Goal: Task Accomplishment & Management: Manage account settings

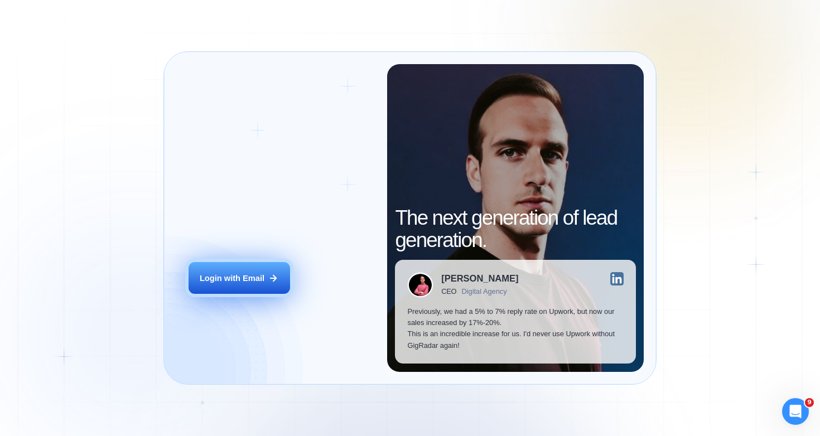
click at [238, 284] on button "Login with Email" at bounding box center [240, 278] width 102 height 32
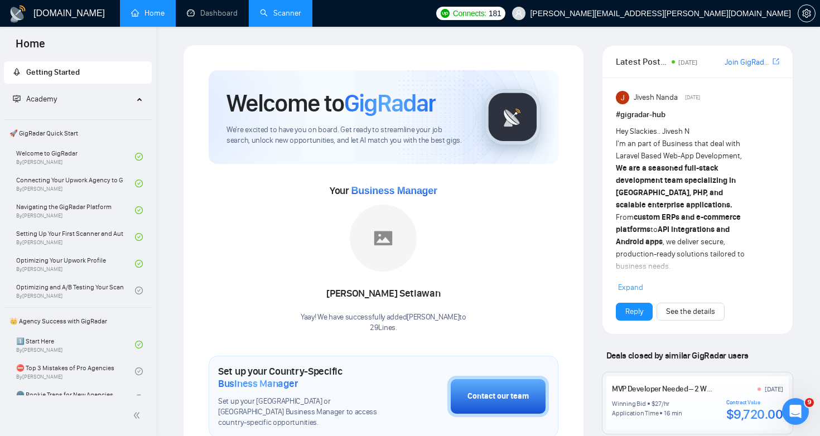
click at [288, 12] on link "Scanner" at bounding box center [280, 12] width 41 height 9
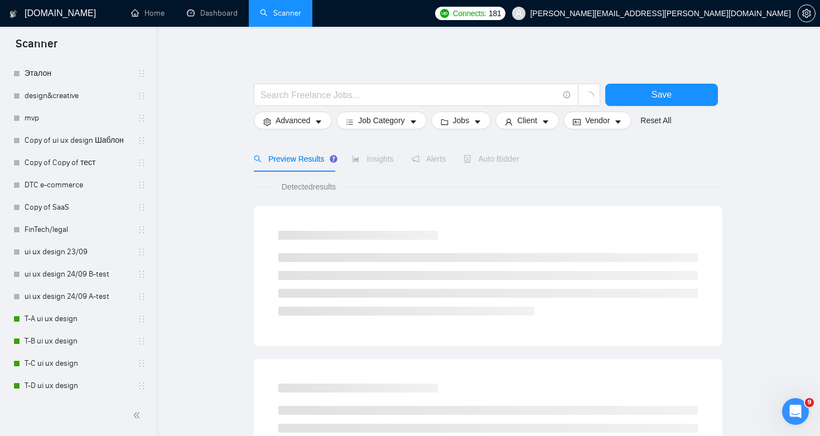
scroll to position [478, 0]
click at [87, 314] on link "T-A ui ux design" at bounding box center [78, 317] width 106 height 22
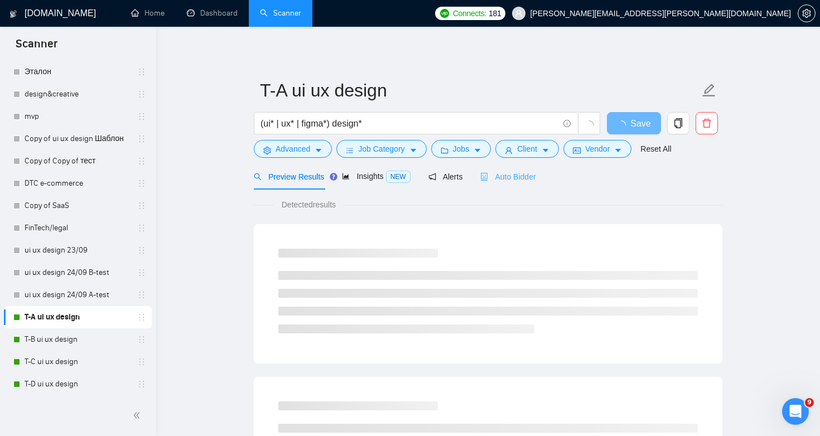
click at [523, 185] on div "Auto Bidder" at bounding box center [507, 177] width 55 height 26
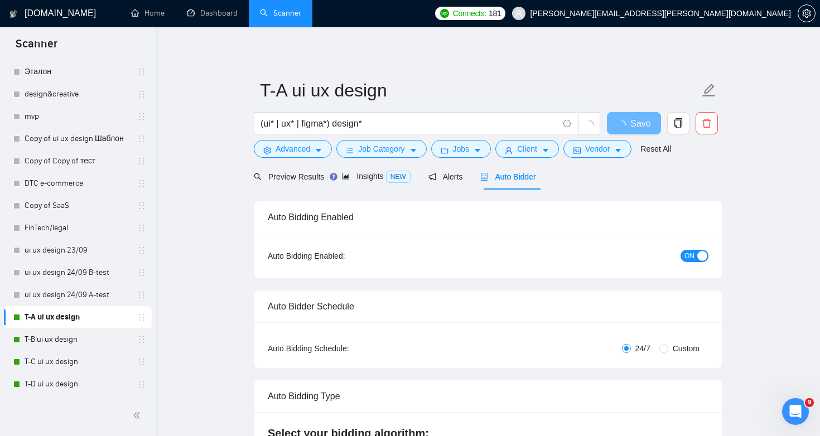
radio input "false"
radio input "true"
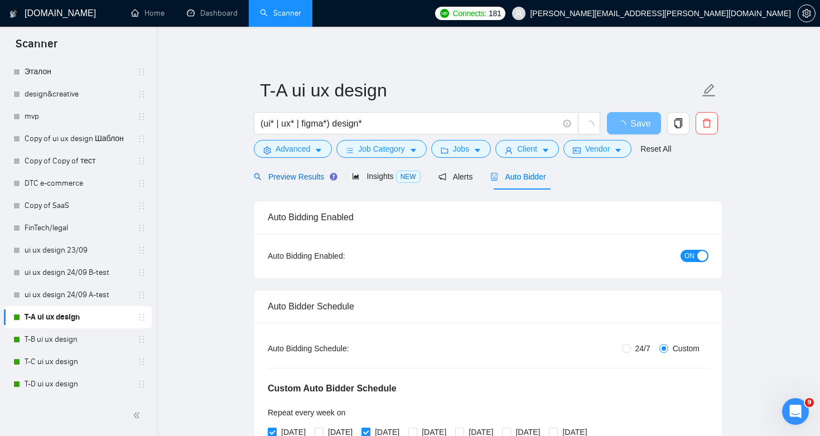
click at [285, 174] on span "Preview Results" at bounding box center [294, 176] width 80 height 9
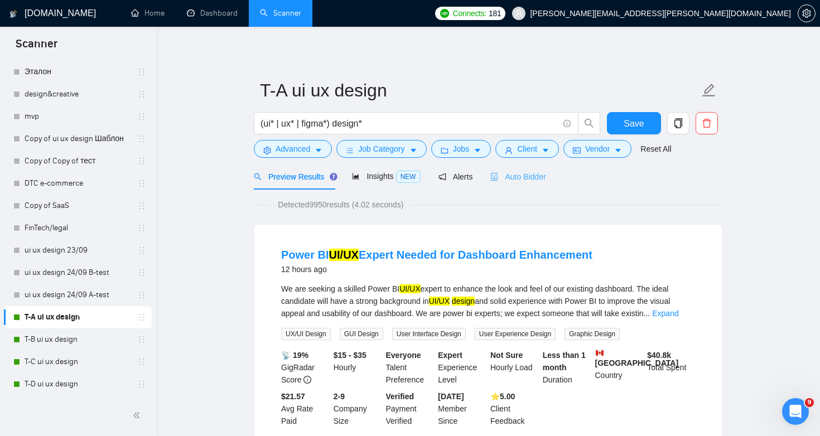
click at [522, 182] on div "Auto Bidder" at bounding box center [518, 177] width 55 height 26
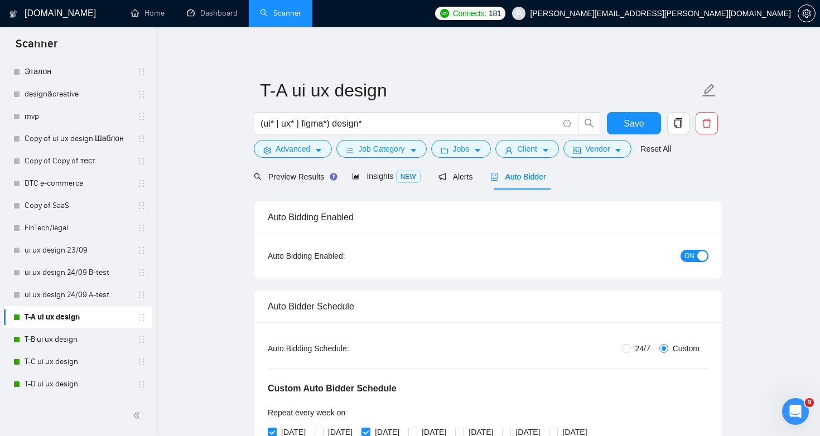
click at [696, 258] on button "ON" at bounding box center [695, 256] width 28 height 12
click at [640, 127] on span "Save" at bounding box center [634, 124] width 20 height 14
click at [93, 348] on link "T-B ui ux design" at bounding box center [78, 340] width 106 height 22
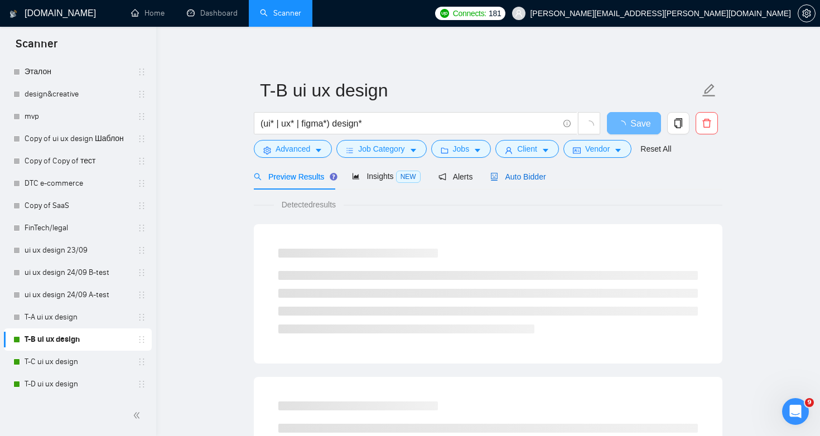
click at [532, 177] on span "Auto Bidder" at bounding box center [518, 176] width 55 height 9
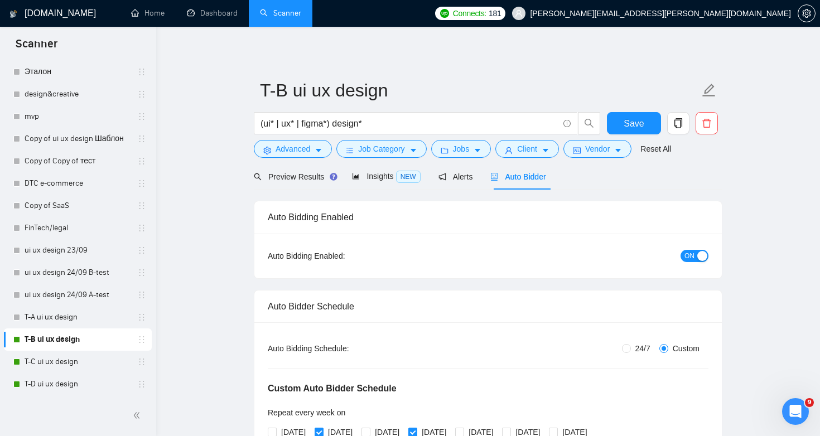
click at [695, 257] on button "ON" at bounding box center [695, 256] width 28 height 12
click at [642, 130] on span "Save" at bounding box center [634, 124] width 20 height 14
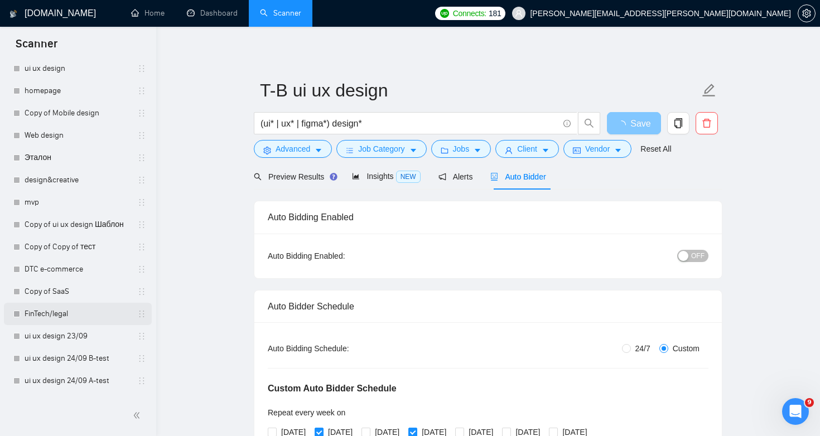
scroll to position [254, 0]
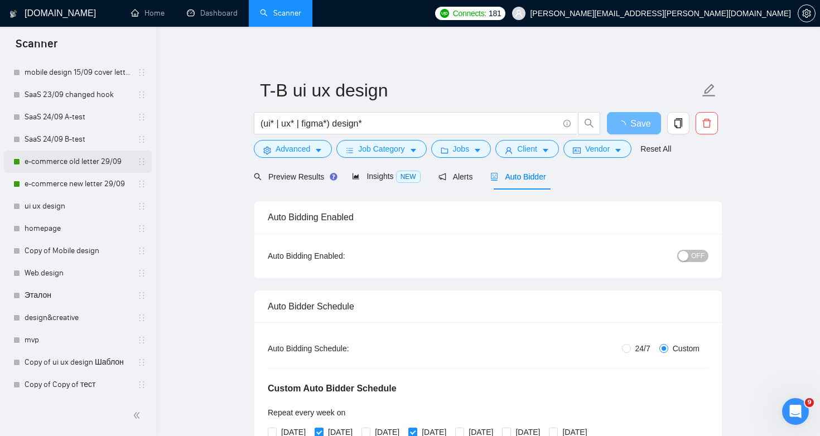
click at [86, 165] on link "e-commerce old letter 29/09" at bounding box center [78, 162] width 106 height 22
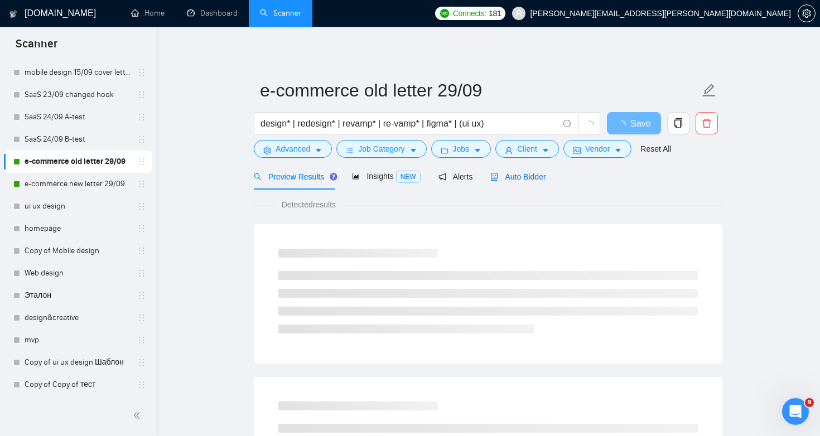
click at [526, 176] on span "Auto Bidder" at bounding box center [518, 176] width 55 height 9
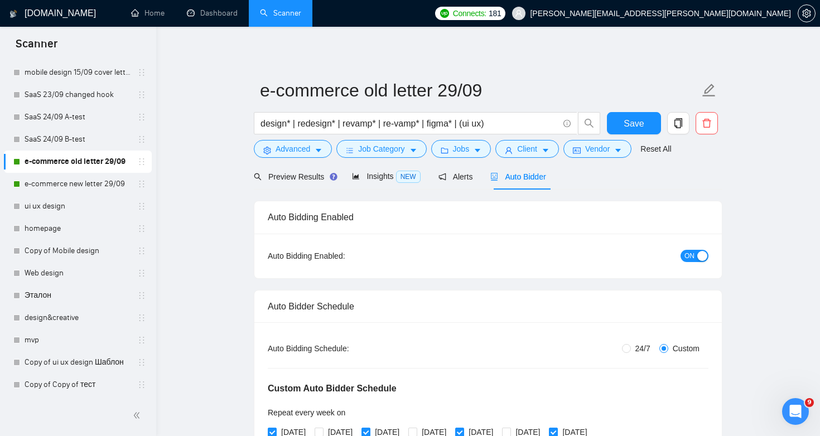
click at [697, 252] on button "ON" at bounding box center [695, 256] width 28 height 12
click at [622, 125] on button "Save" at bounding box center [634, 123] width 54 height 22
click at [84, 184] on link "e-commerce new letter 29/09" at bounding box center [78, 184] width 106 height 22
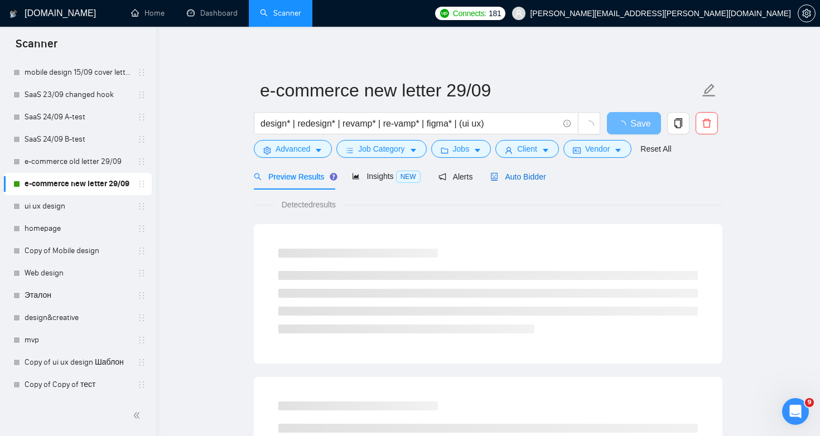
click at [540, 182] on div "Auto Bidder" at bounding box center [518, 177] width 55 height 12
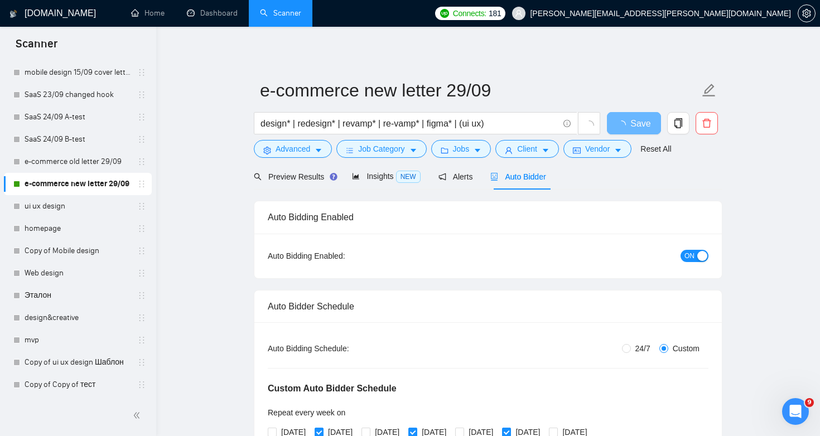
click at [697, 257] on button "ON" at bounding box center [695, 256] width 28 height 12
click at [647, 125] on button "Save" at bounding box center [634, 123] width 54 height 22
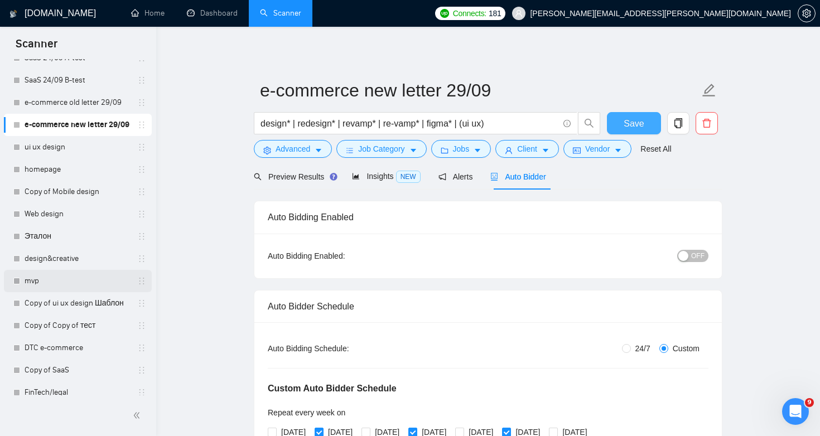
scroll to position [478, 0]
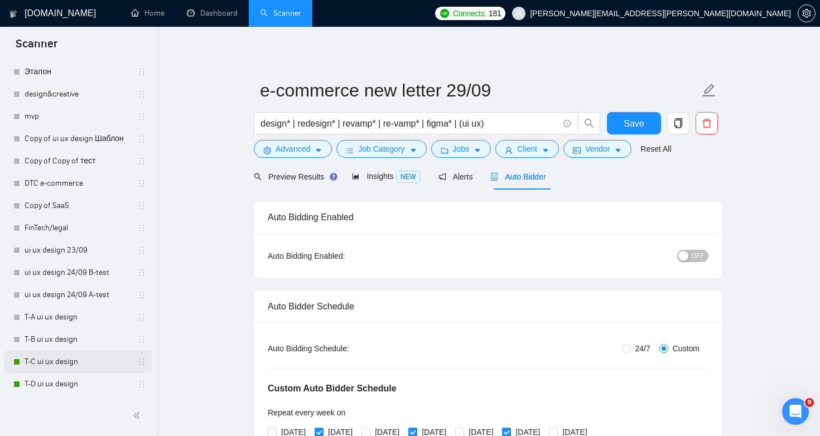
click at [102, 370] on link "T-C ui ux design" at bounding box center [78, 362] width 106 height 22
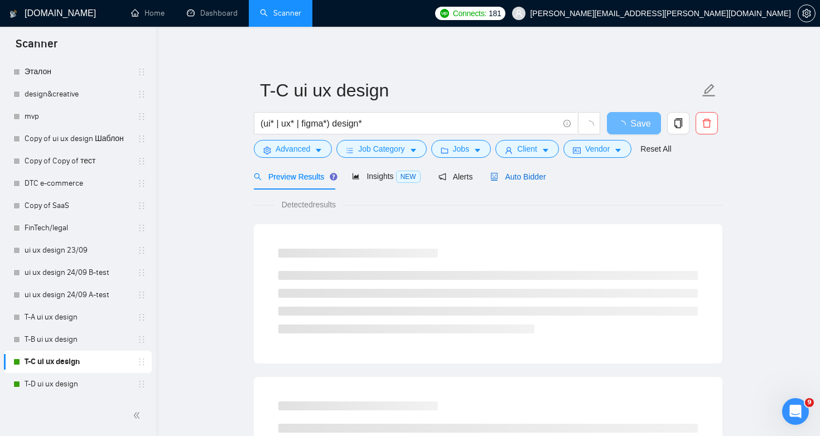
click at [524, 176] on span "Auto Bidder" at bounding box center [518, 176] width 55 height 9
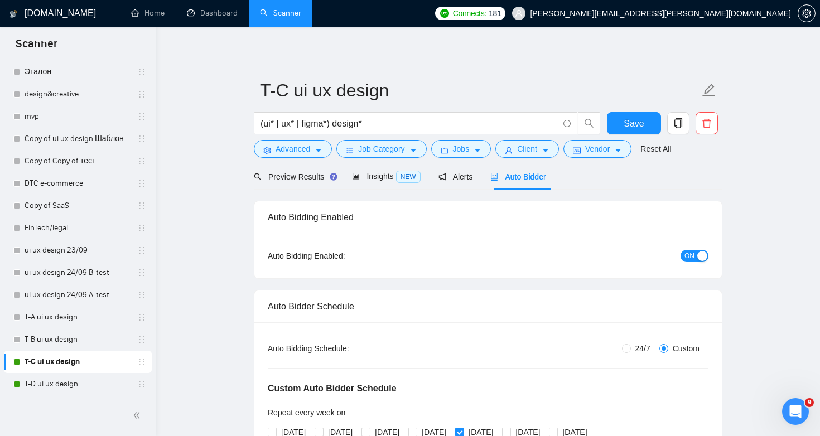
click at [693, 259] on span "ON" at bounding box center [690, 256] width 10 height 12
click at [637, 126] on div "Reset all filters" at bounding box center [661, 127] width 60 height 19
click at [625, 126] on span "Save" at bounding box center [634, 124] width 20 height 14
click at [74, 379] on link "T-D ui ux design" at bounding box center [78, 384] width 106 height 22
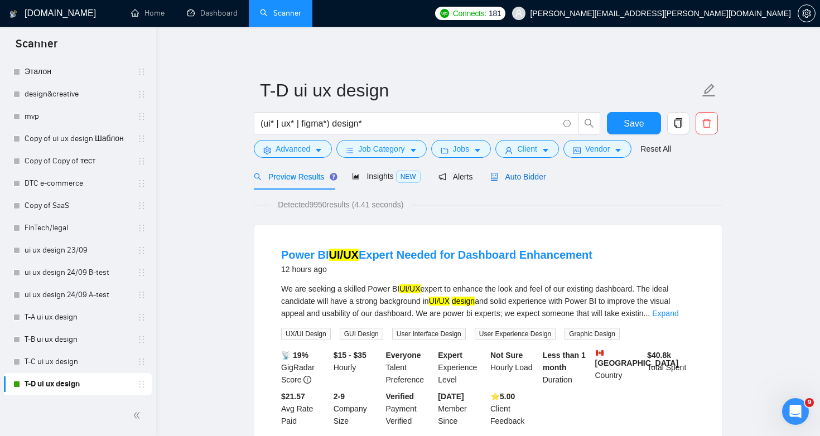
click at [536, 175] on span "Auto Bidder" at bounding box center [518, 176] width 55 height 9
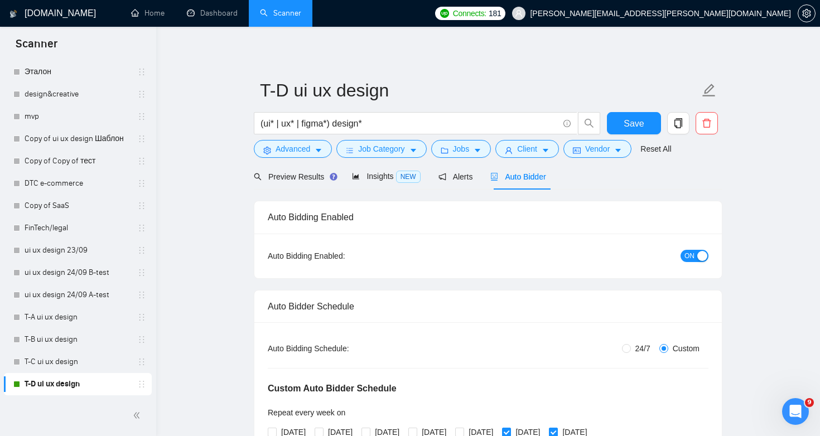
click at [696, 257] on button "ON" at bounding box center [695, 256] width 28 height 12
click at [637, 129] on div "Reset all filters" at bounding box center [661, 127] width 60 height 19
click at [626, 124] on span "Save" at bounding box center [634, 124] width 20 height 14
click at [703, 250] on span "OFF" at bounding box center [697, 256] width 13 height 12
click at [630, 126] on span "Save" at bounding box center [634, 124] width 20 height 14
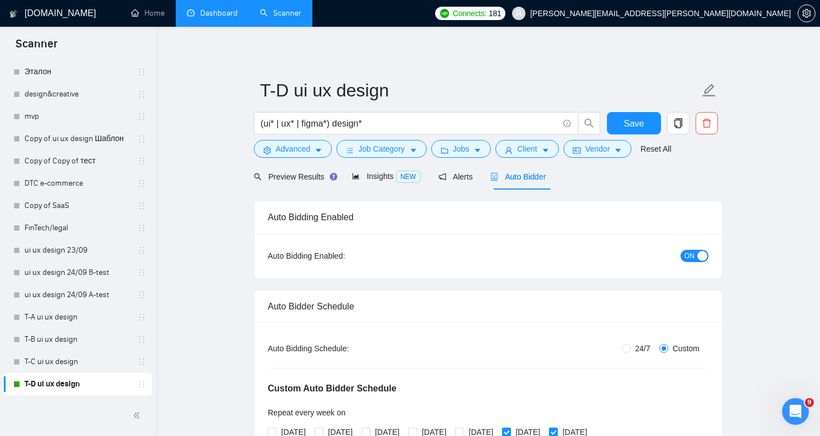
click at [210, 18] on link "Dashboard" at bounding box center [212, 12] width 51 height 9
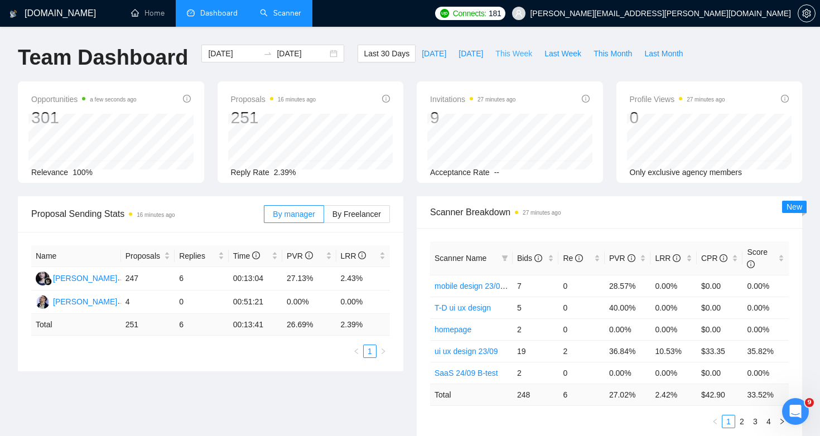
click at [525, 56] on span "This Week" at bounding box center [514, 53] width 37 height 12
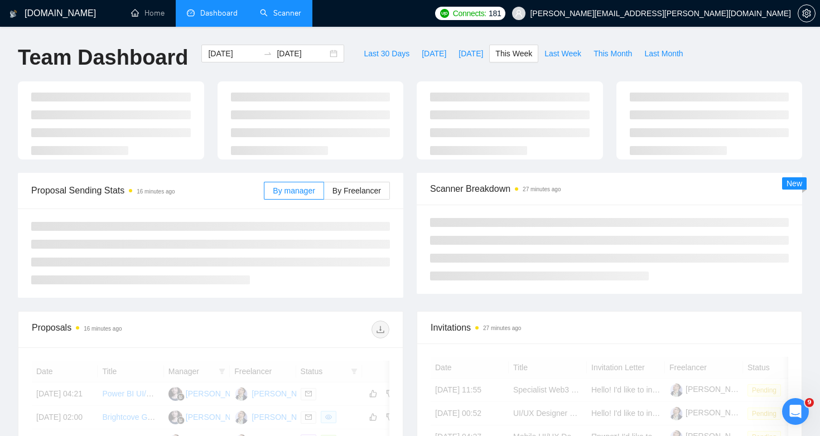
type input "[DATE]"
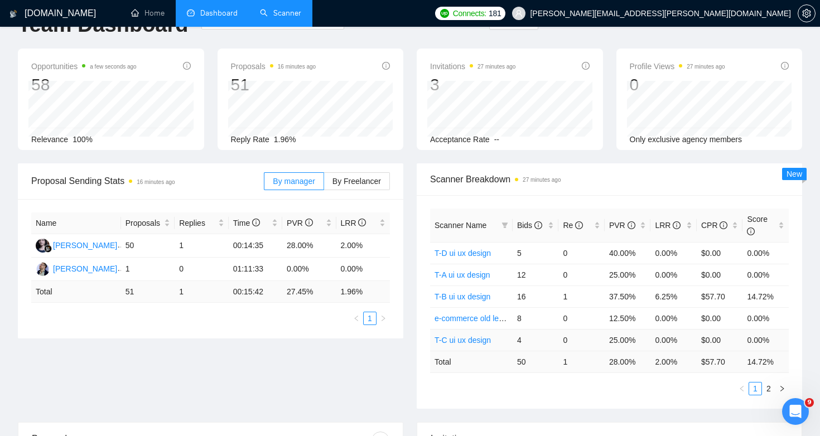
scroll to position [74, 0]
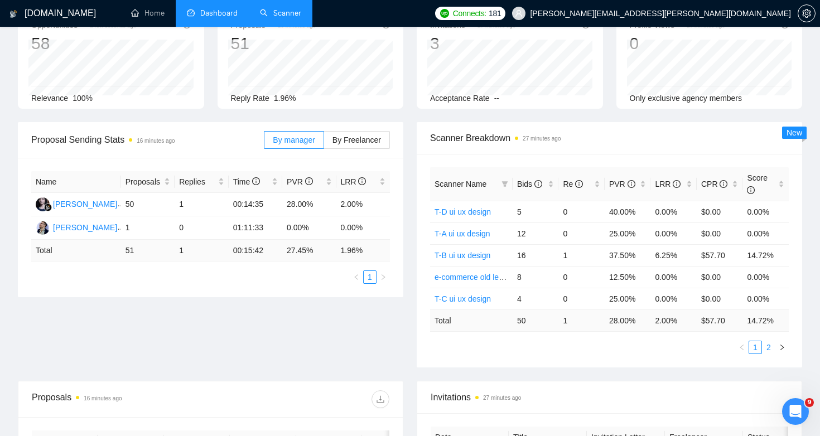
click at [770, 348] on link "2" at bounding box center [769, 348] width 12 height 12
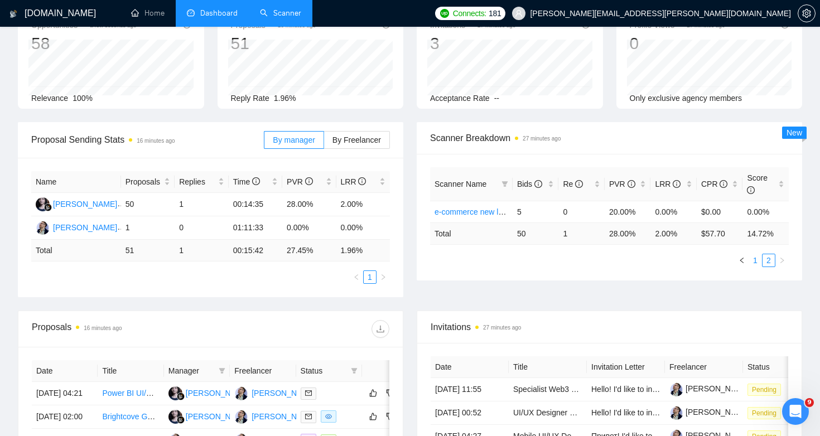
click at [754, 264] on link "1" at bounding box center [755, 260] width 12 height 12
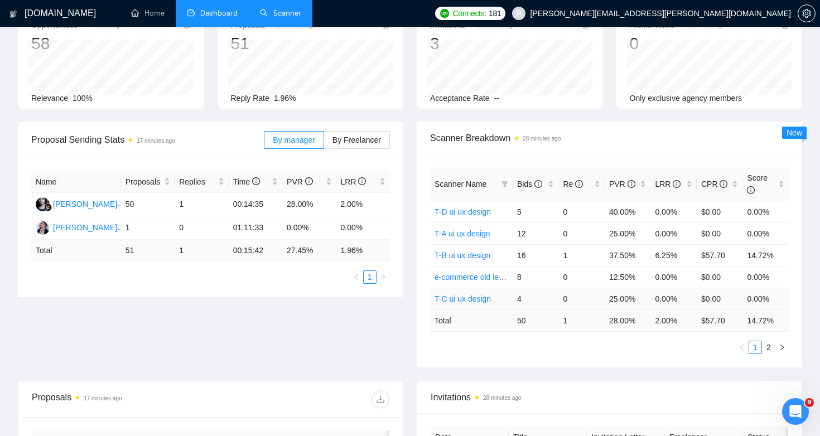
scroll to position [0, 0]
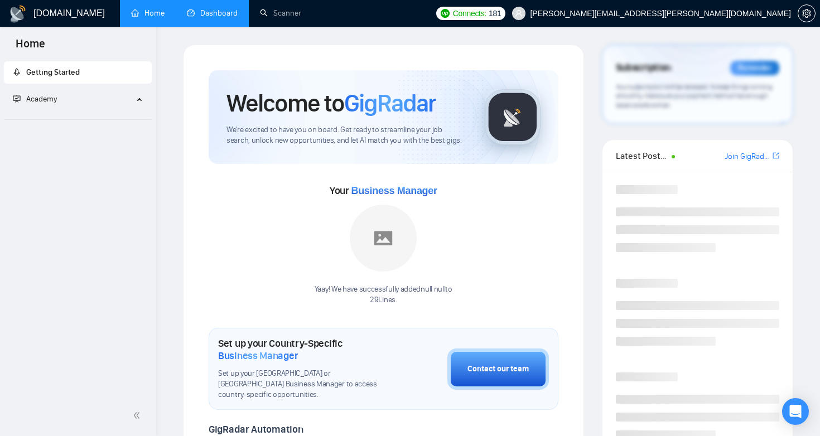
click at [223, 18] on link "Dashboard" at bounding box center [212, 12] width 51 height 9
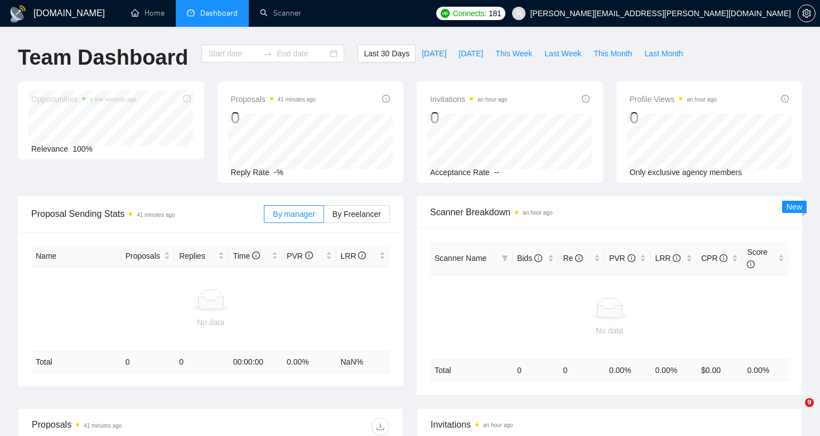
type input "[DATE]"
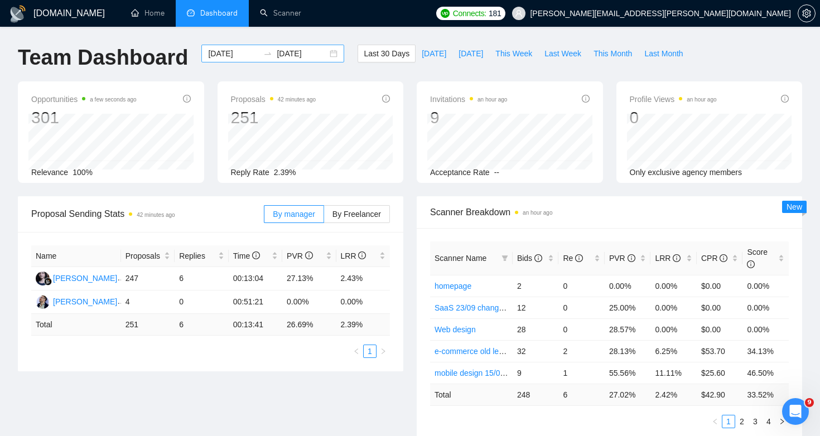
click at [230, 57] on input "[DATE]" at bounding box center [233, 53] width 51 height 12
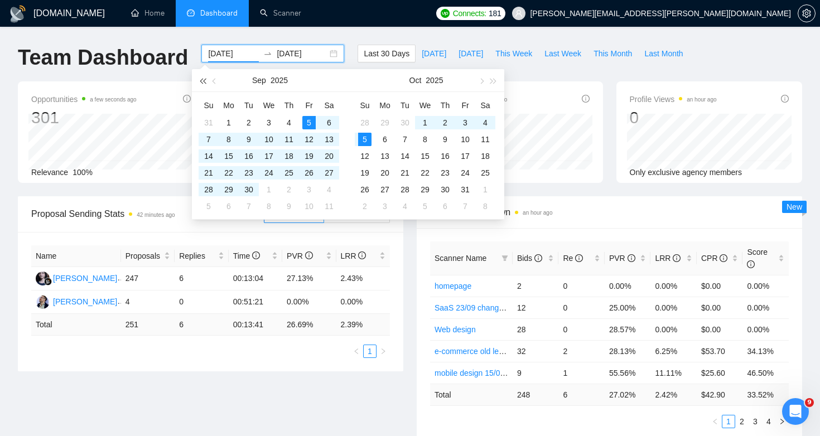
click at [207, 75] on button "button" at bounding box center [202, 80] width 12 height 22
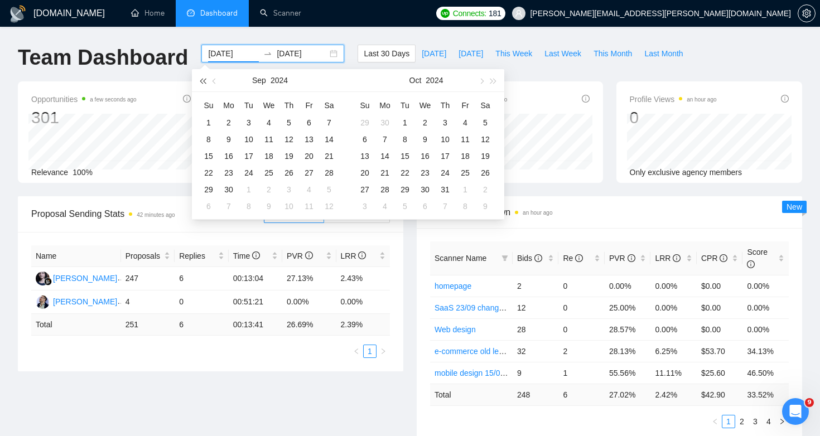
click at [208, 78] on button "button" at bounding box center [202, 80] width 12 height 22
click at [212, 81] on button "button" at bounding box center [215, 80] width 12 height 22
type input "[DATE]"
click at [250, 121] on div "1" at bounding box center [248, 122] width 13 height 13
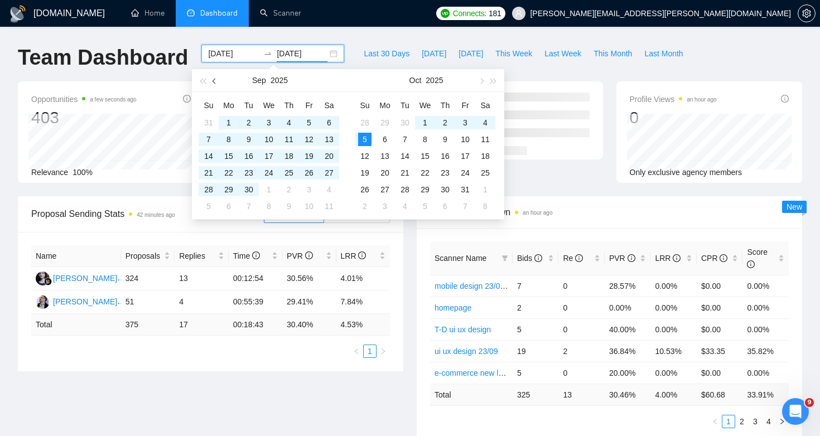
click at [213, 81] on span "button" at bounding box center [216, 81] width 6 height 6
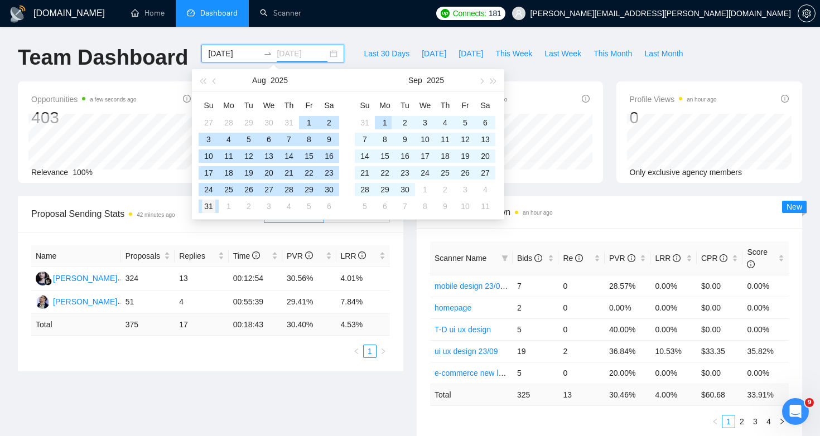
type input "[DATE]"
click at [210, 205] on div "31" at bounding box center [208, 206] width 13 height 13
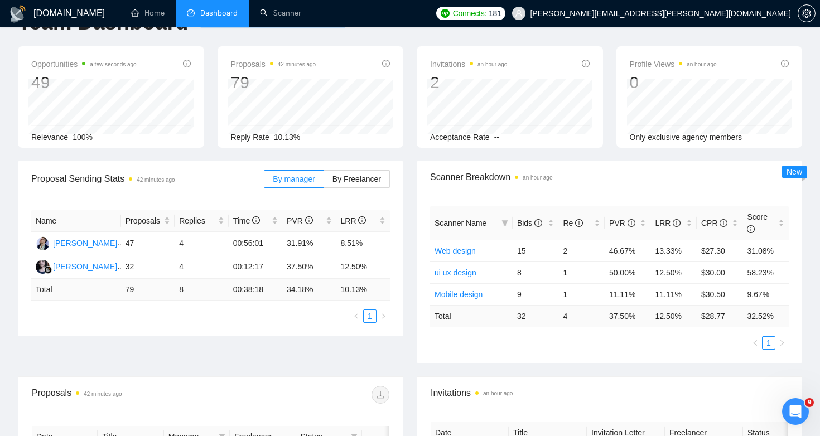
scroll to position [36, 0]
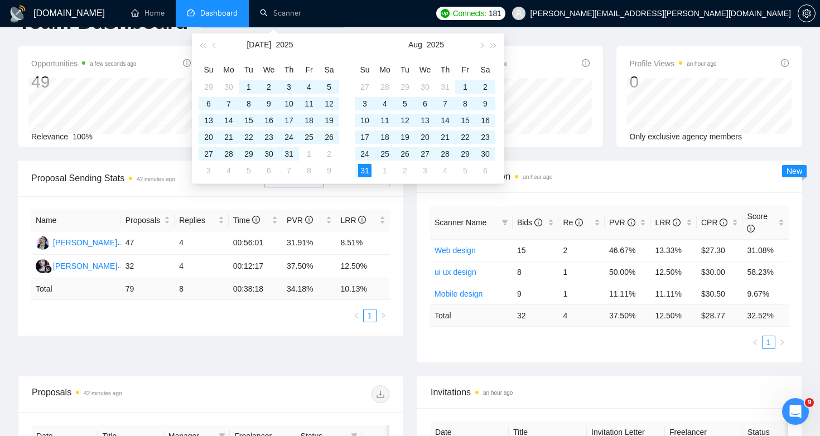
click at [531, 197] on div "Scanner Name Bids Re PVR LRR CPR Score Web design 15 2 46.67% 13.33% $27.30 31.…" at bounding box center [610, 278] width 386 height 170
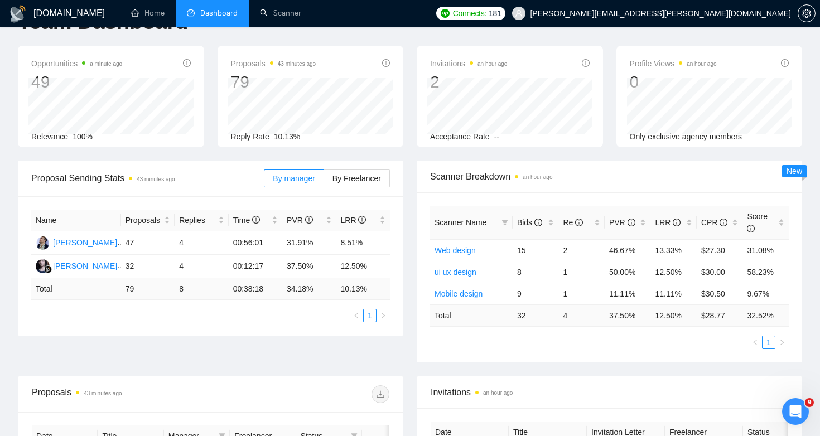
scroll to position [0, 0]
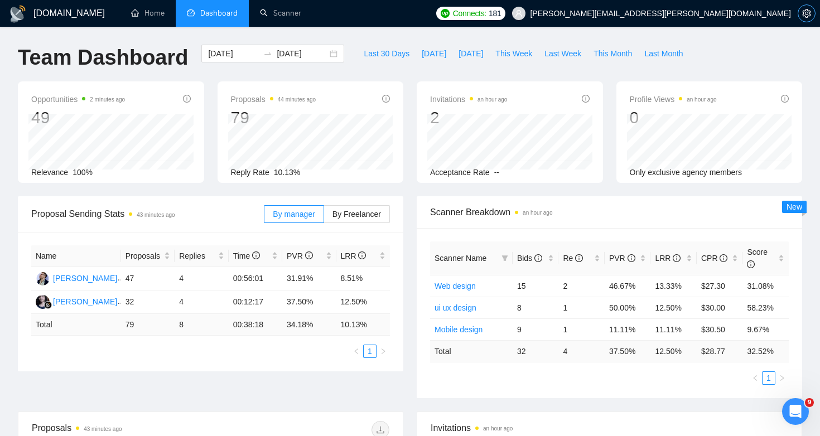
click at [809, 12] on icon "setting" at bounding box center [806, 13] width 9 height 9
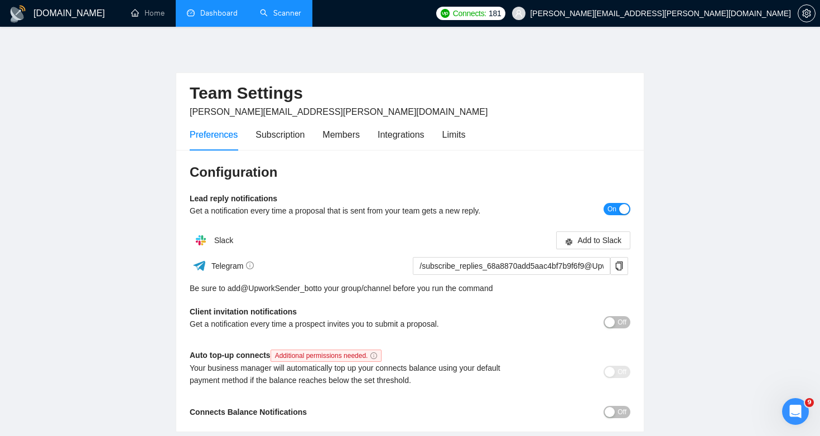
click at [277, 18] on link "Scanner" at bounding box center [280, 12] width 41 height 9
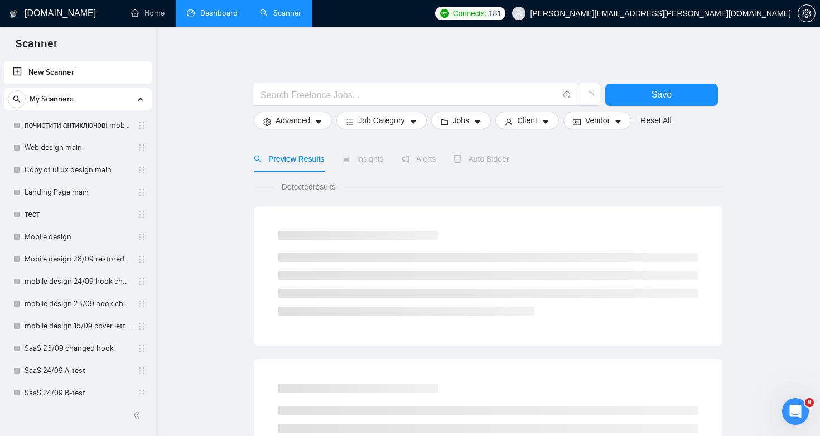
click at [223, 18] on link "Dashboard" at bounding box center [212, 12] width 51 height 9
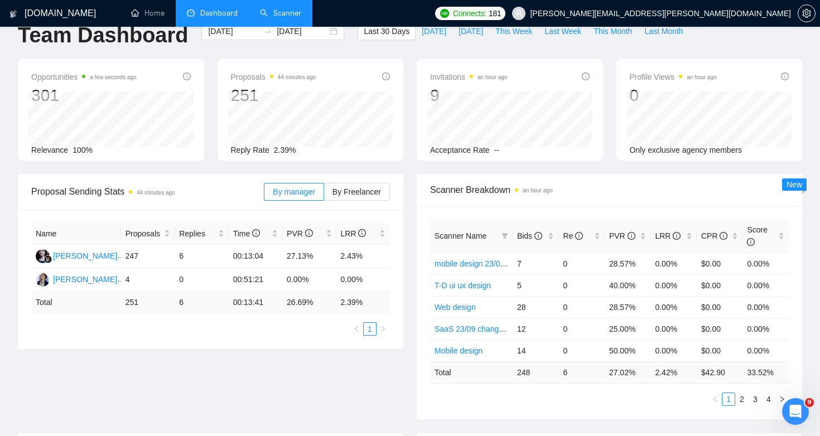
scroll to position [23, 0]
click at [550, 237] on div "Bids" at bounding box center [535, 235] width 37 height 12
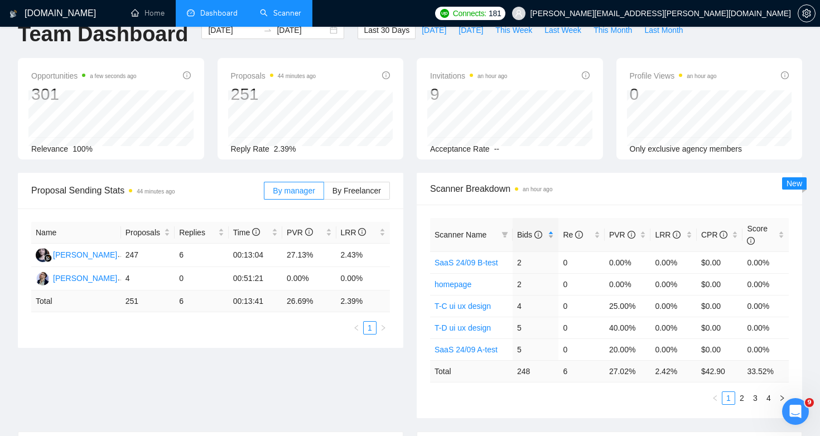
click at [550, 237] on div "Bids" at bounding box center [535, 235] width 37 height 12
click at [352, 191] on span "By Freelancer" at bounding box center [357, 190] width 49 height 9
click at [324, 194] on input "By Freelancer" at bounding box center [324, 194] width 0 height 0
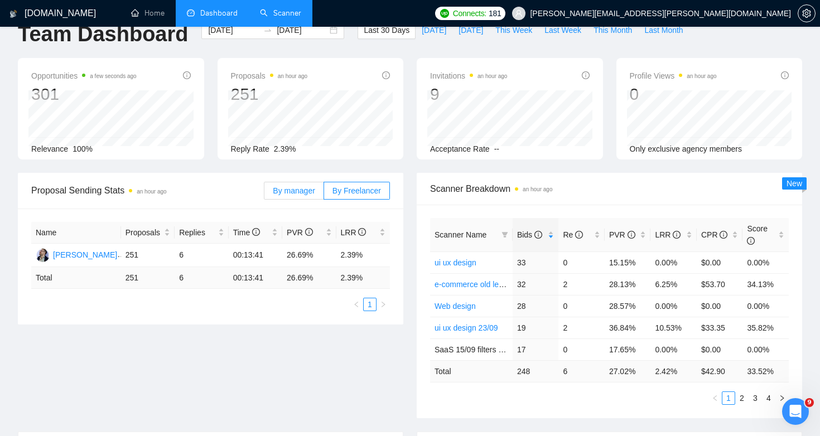
click at [296, 195] on label "By manager" at bounding box center [294, 191] width 60 height 18
click at [265, 194] on input "By manager" at bounding box center [265, 194] width 0 height 0
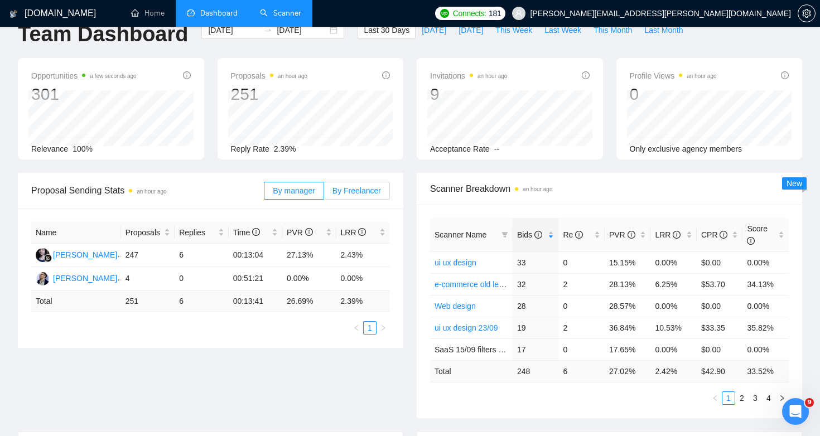
click at [344, 186] on span "By Freelancer" at bounding box center [357, 190] width 49 height 9
click at [324, 194] on input "By Freelancer" at bounding box center [324, 194] width 0 height 0
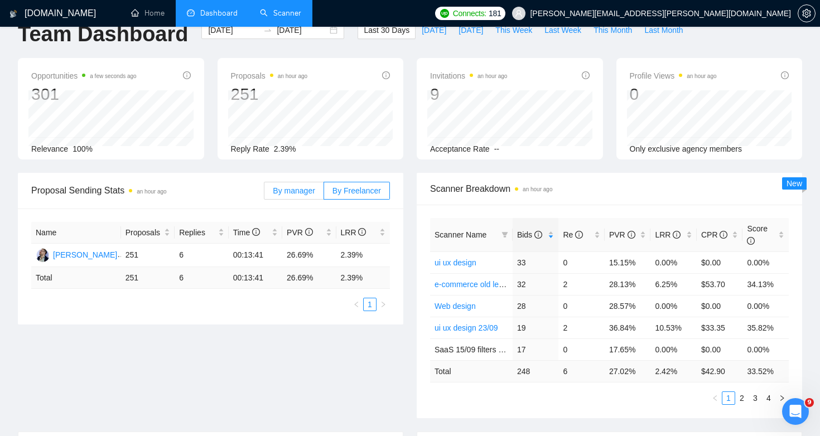
click at [292, 184] on label "By manager" at bounding box center [294, 191] width 60 height 18
click at [265, 194] on input "By manager" at bounding box center [265, 194] width 0 height 0
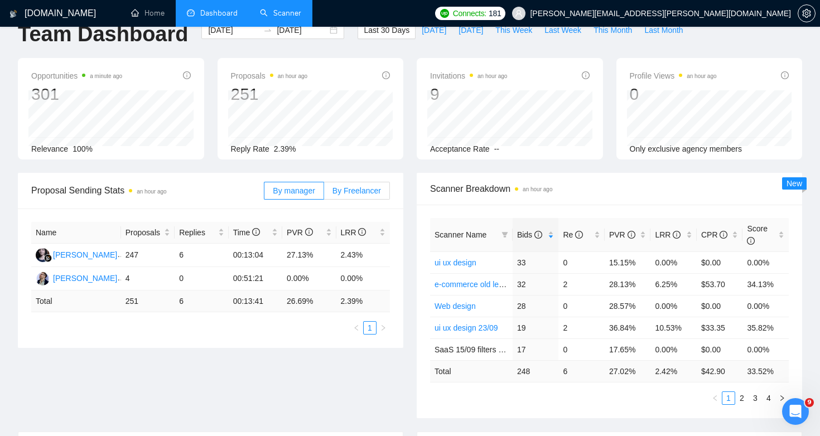
click at [362, 194] on span "By Freelancer" at bounding box center [357, 190] width 49 height 9
click at [324, 194] on input "By Freelancer" at bounding box center [324, 194] width 0 height 0
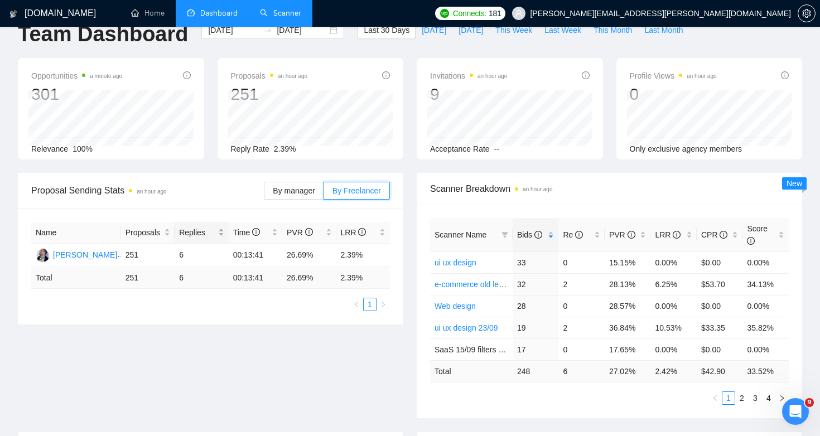
scroll to position [0, 0]
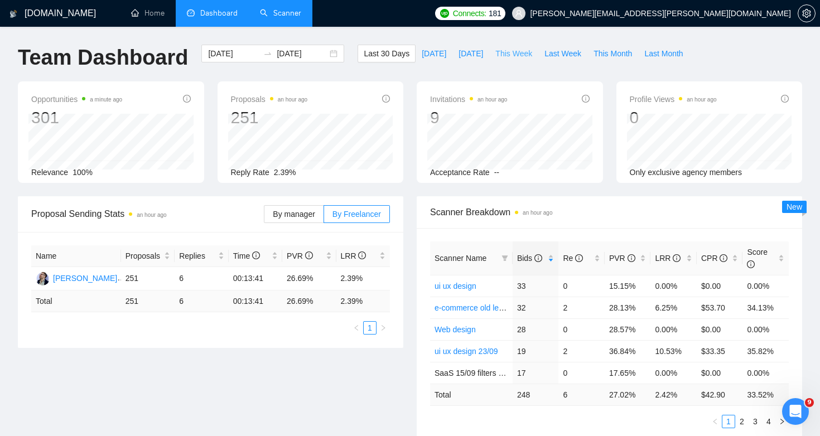
click at [517, 56] on span "This Week" at bounding box center [514, 53] width 37 height 12
type input "[DATE]"
